Goal: Task Accomplishment & Management: Use online tool/utility

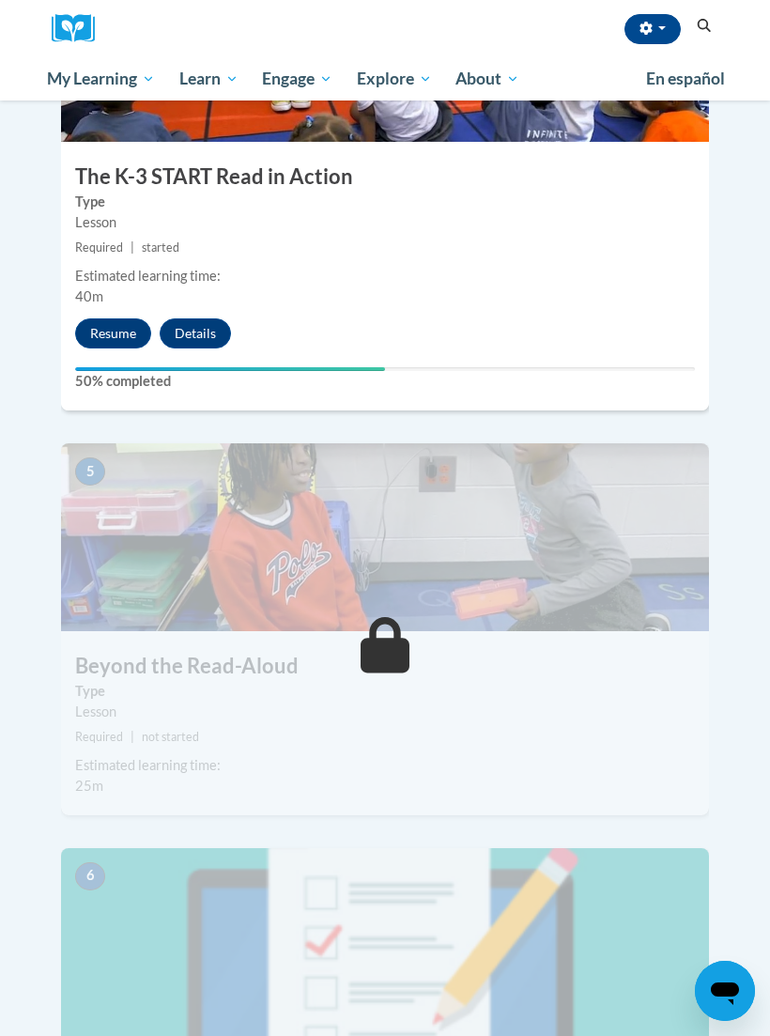
scroll to position [2179, 0]
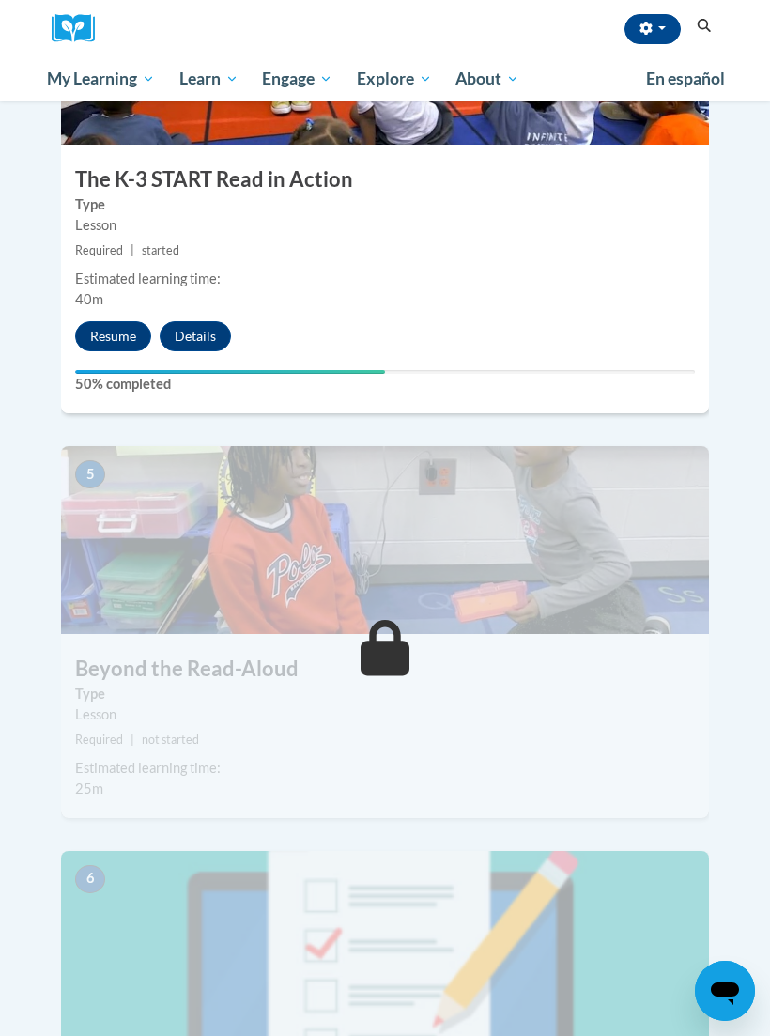
click at [100, 321] on button "Resume" at bounding box center [113, 336] width 76 height 30
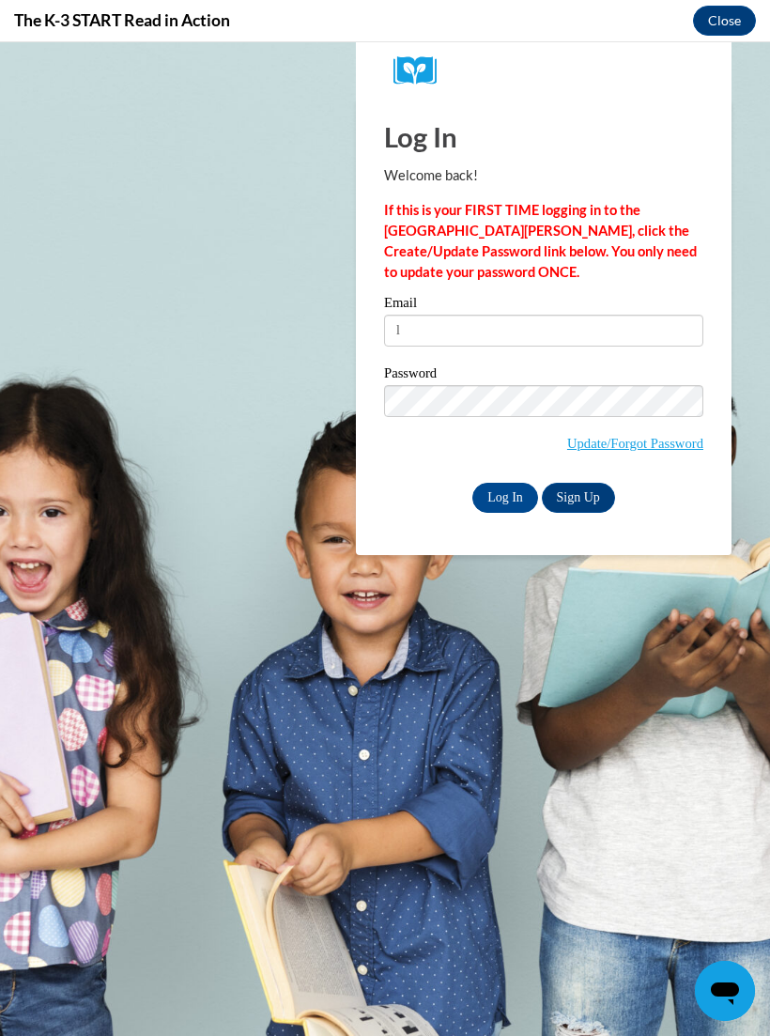
scroll to position [0, 0]
type input "[EMAIL_ADDRESS][DOMAIN_NAME]"
click at [492, 475] on div "Password Update/Forgot Password" at bounding box center [543, 421] width 319 height 111
click at [487, 493] on input "Log In" at bounding box center [505, 498] width 66 height 30
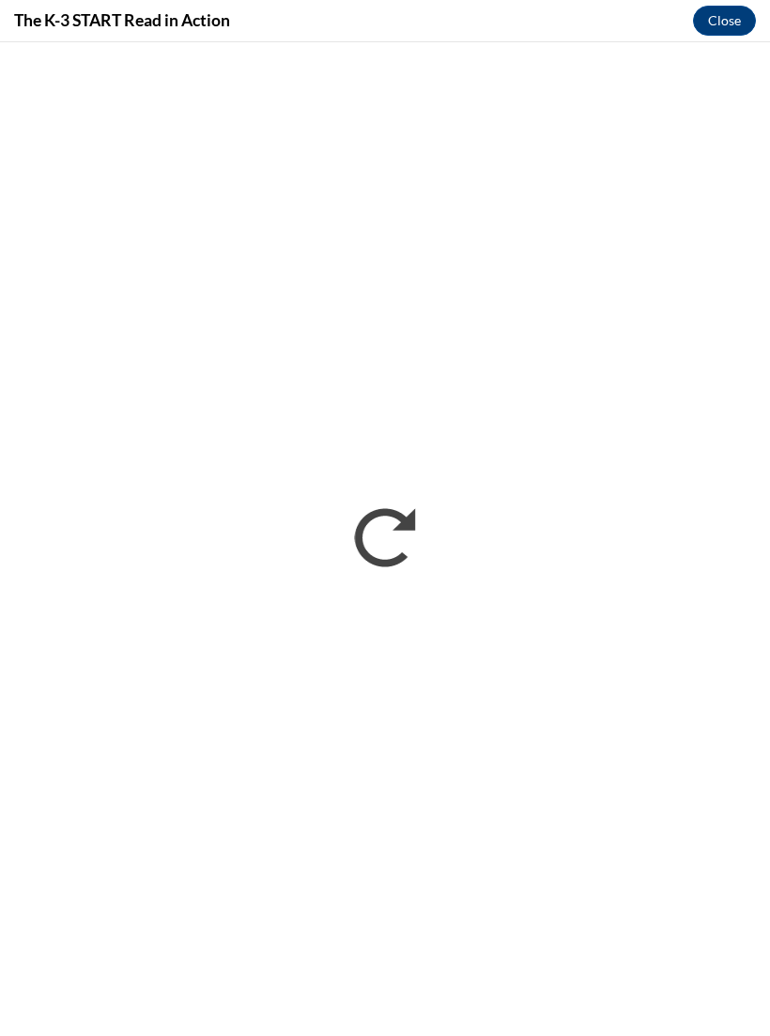
scroll to position [2210, 0]
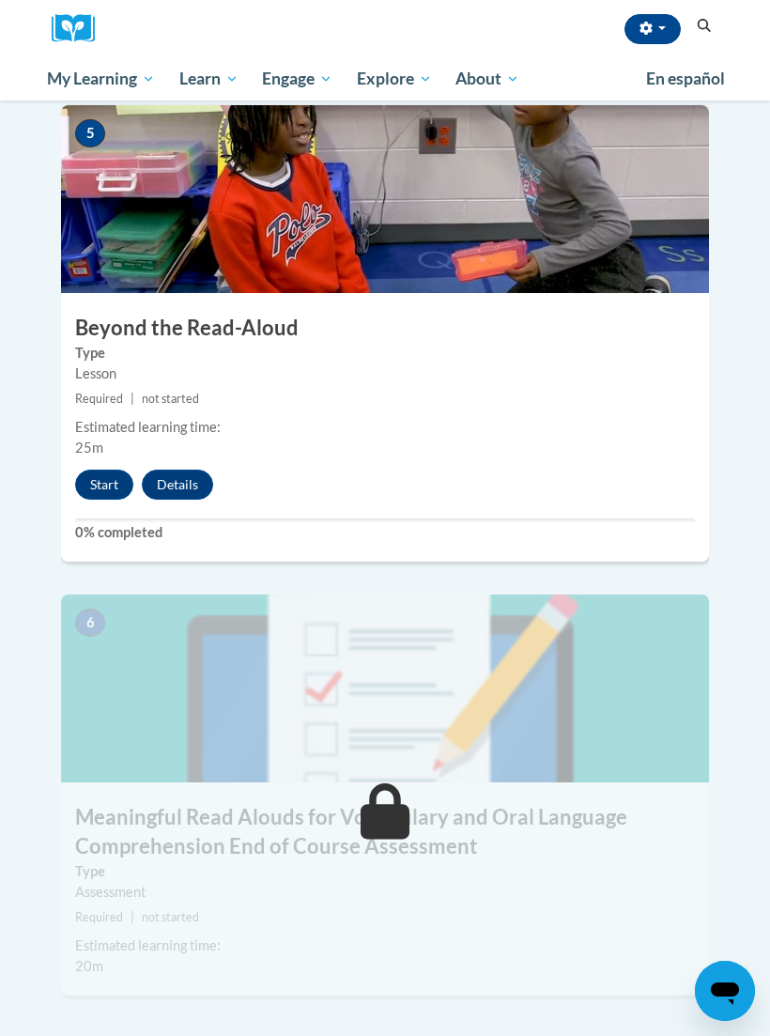
scroll to position [2263, 0]
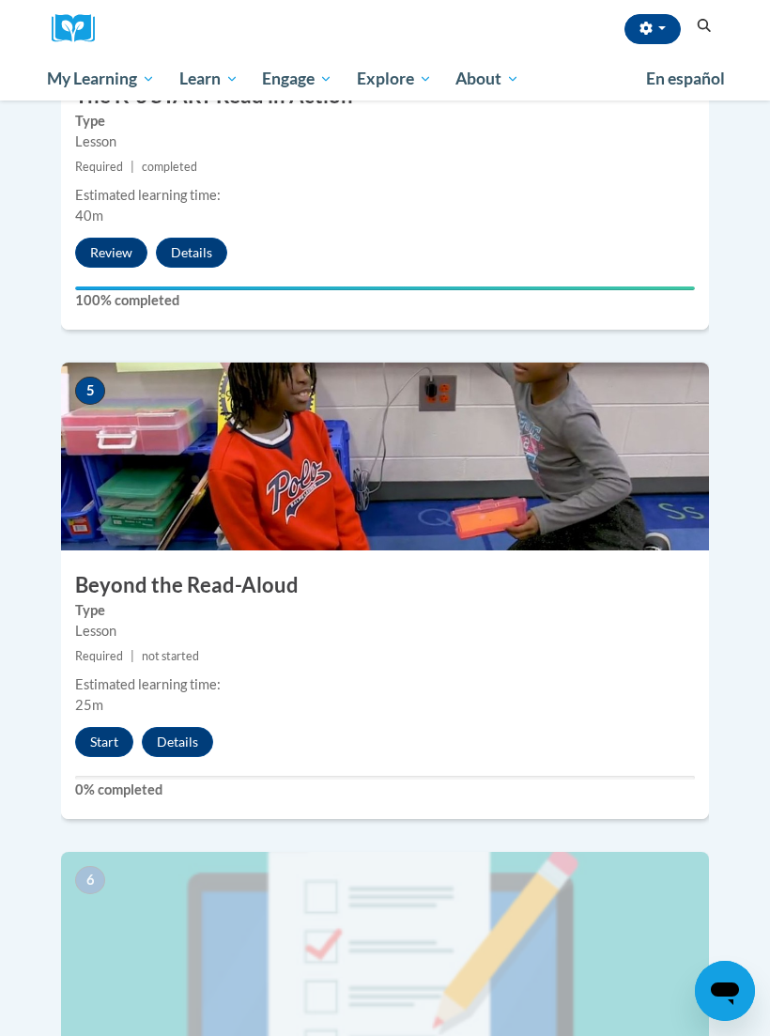
click at [80, 727] on button "Start" at bounding box center [104, 742] width 58 height 30
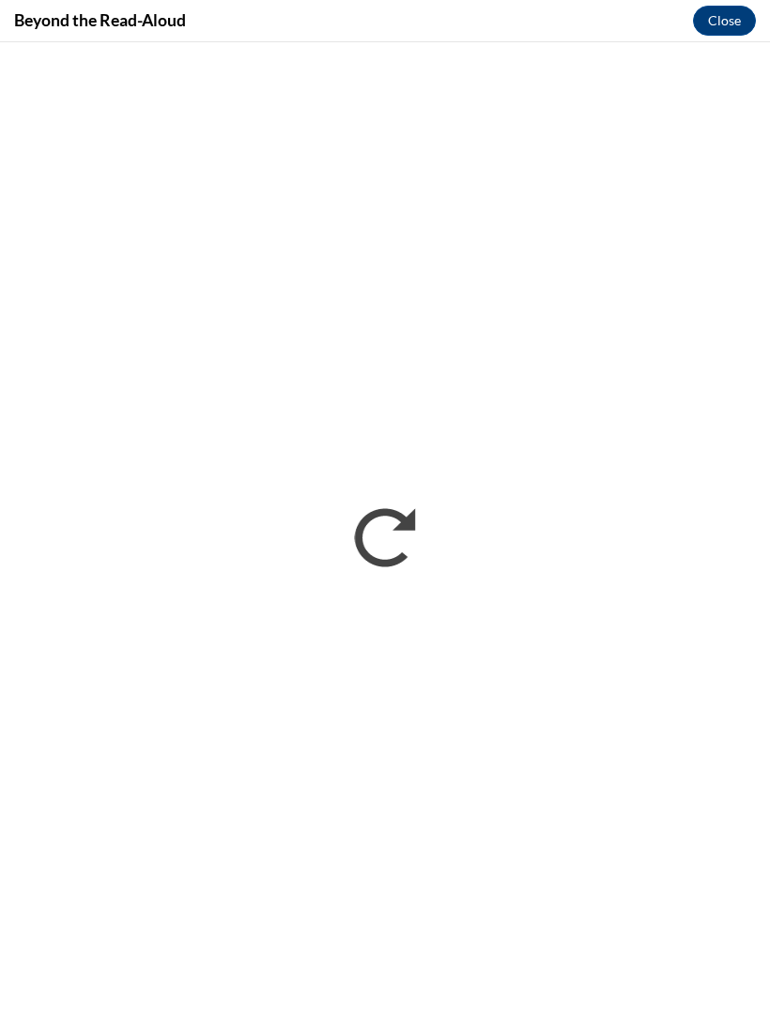
scroll to position [2295, 0]
